Goal: Complete application form

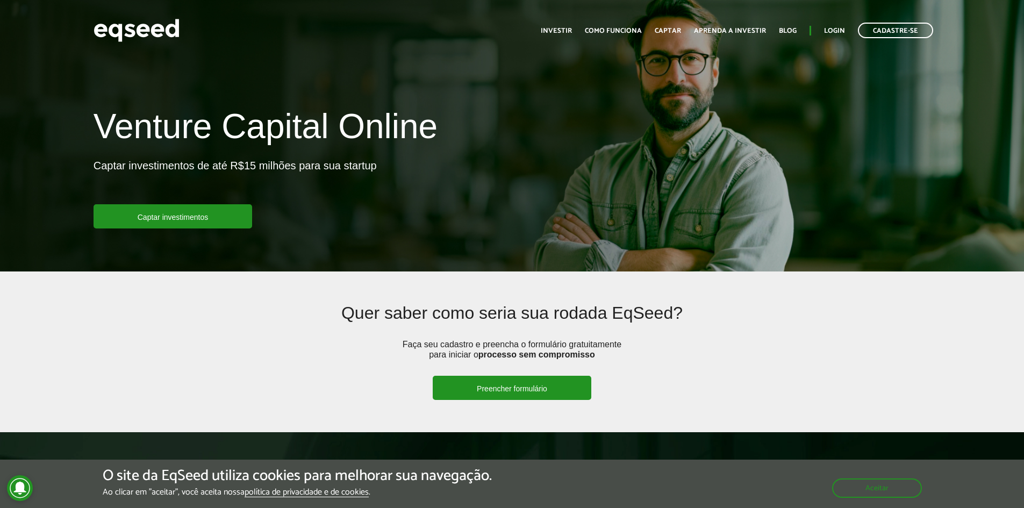
click at [488, 388] on link "Preencher formulário" at bounding box center [512, 388] width 159 height 24
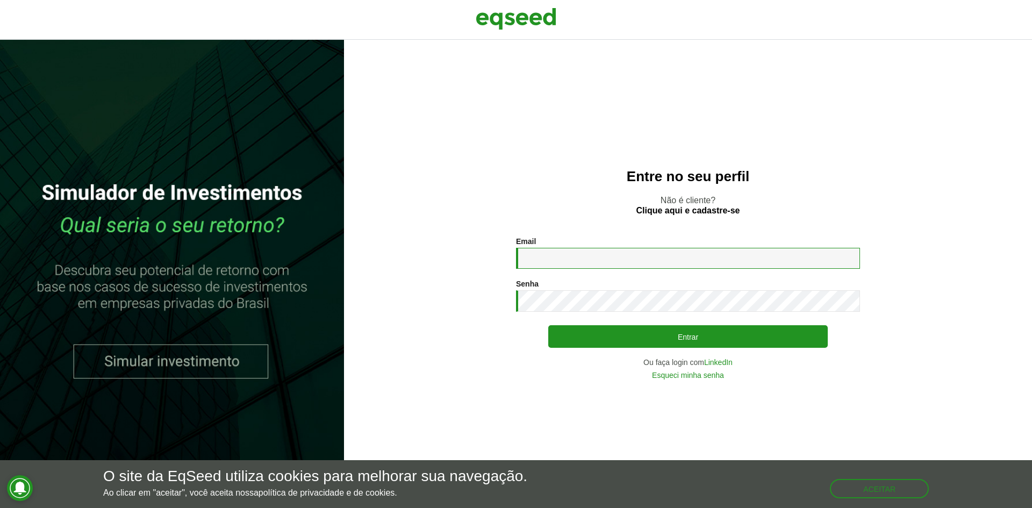
click at [586, 258] on input "Email *" at bounding box center [688, 258] width 344 height 21
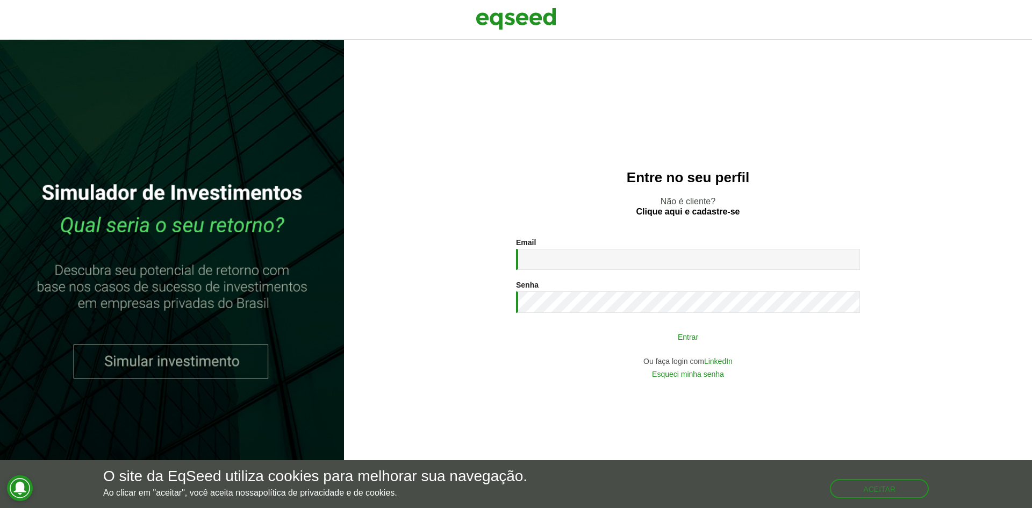
click at [694, 337] on button "Entrar" at bounding box center [688, 336] width 280 height 20
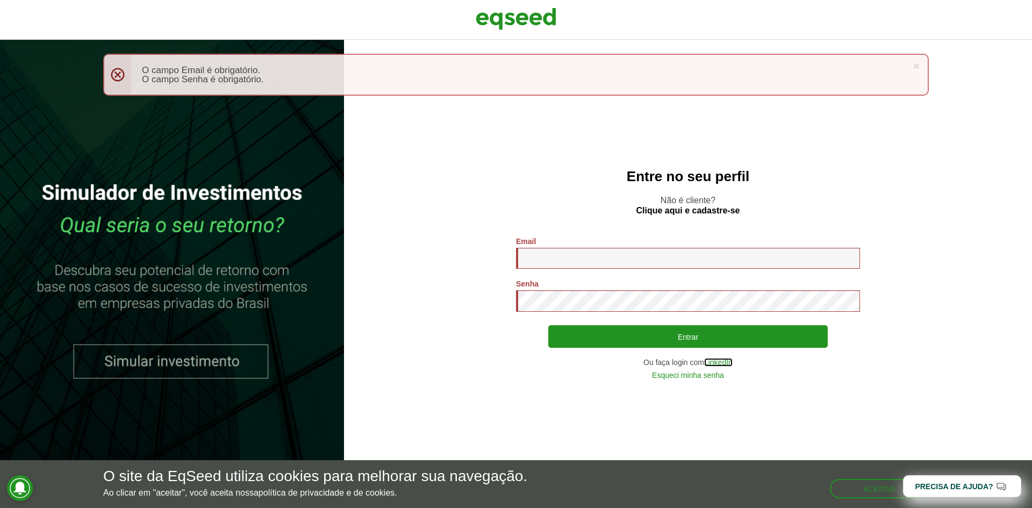
click at [719, 363] on link "LinkedIn" at bounding box center [718, 363] width 28 height 8
